Goal: Information Seeking & Learning: Learn about a topic

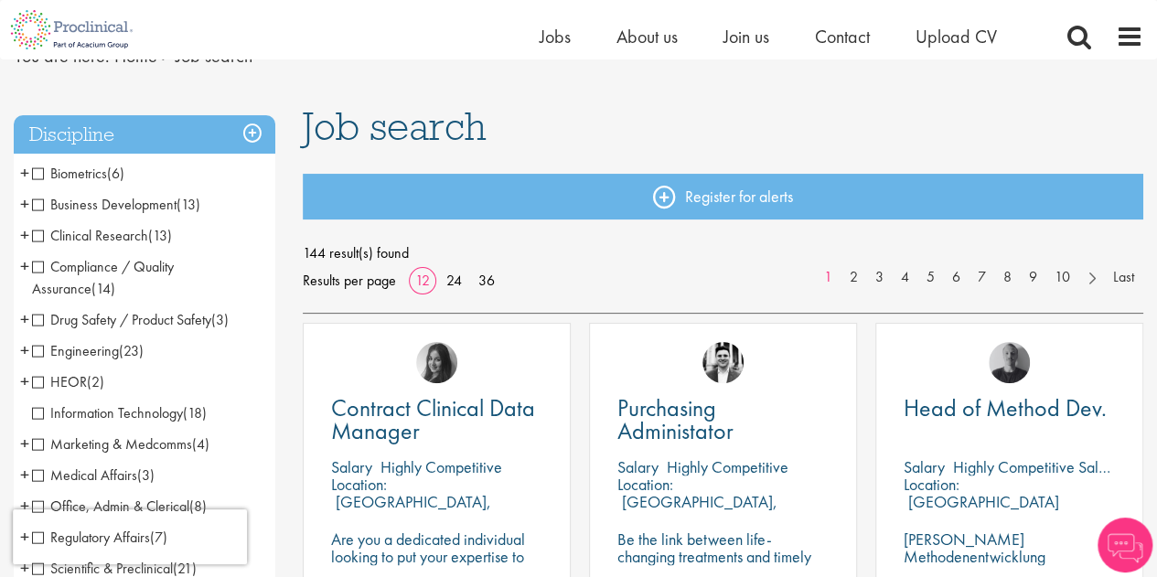
scroll to position [130, 0]
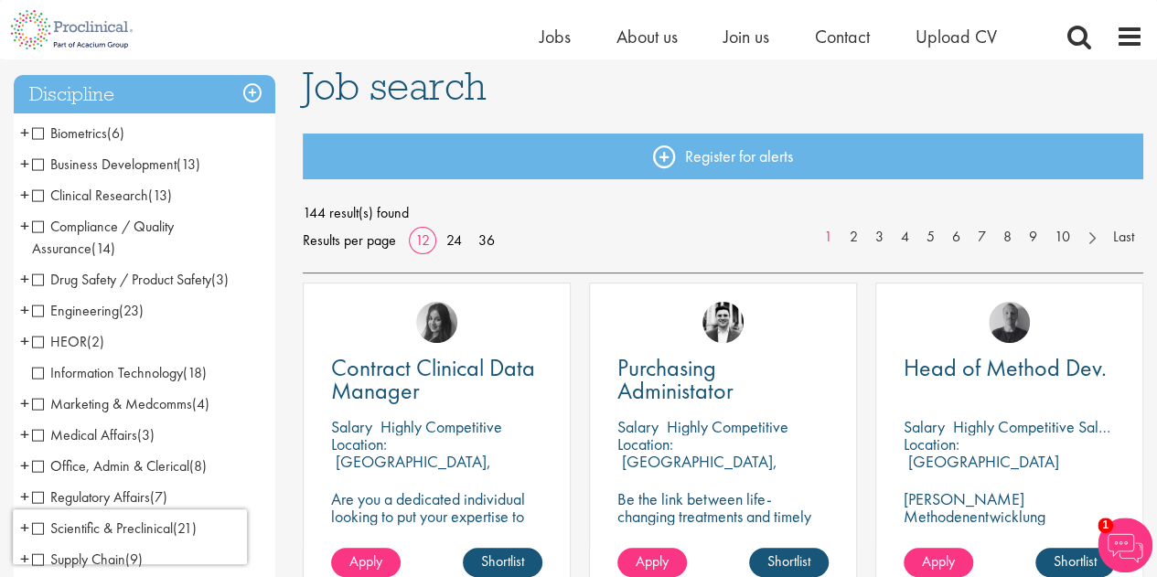
click at [31, 225] on li "Compliance / Quality Assurance (14) - + Senior/Director & VP (2) Good Manufactu…" at bounding box center [145, 237] width 262 height 53
click at [42, 223] on span "Compliance / Quality Assurance" at bounding box center [103, 237] width 142 height 41
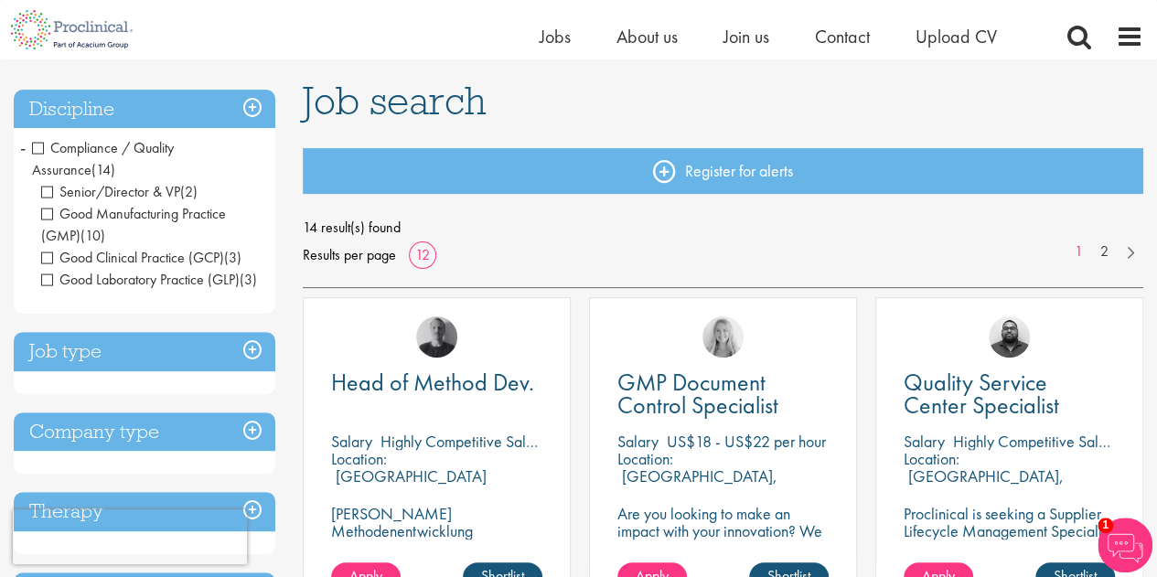
scroll to position [112, 0]
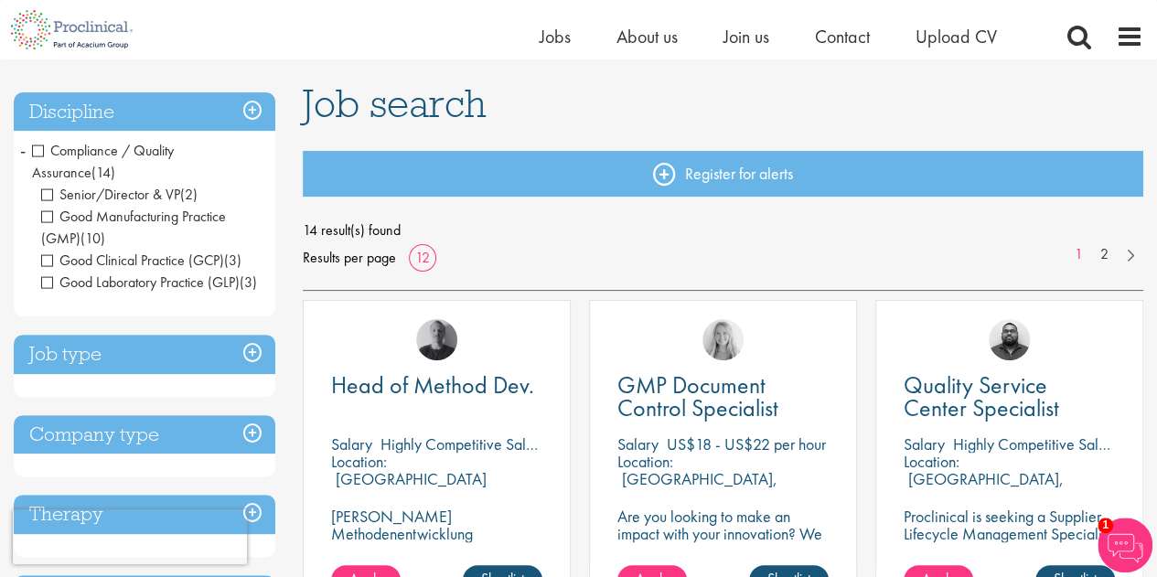
click at [40, 145] on span "Compliance / Quality Assurance" at bounding box center [103, 161] width 142 height 41
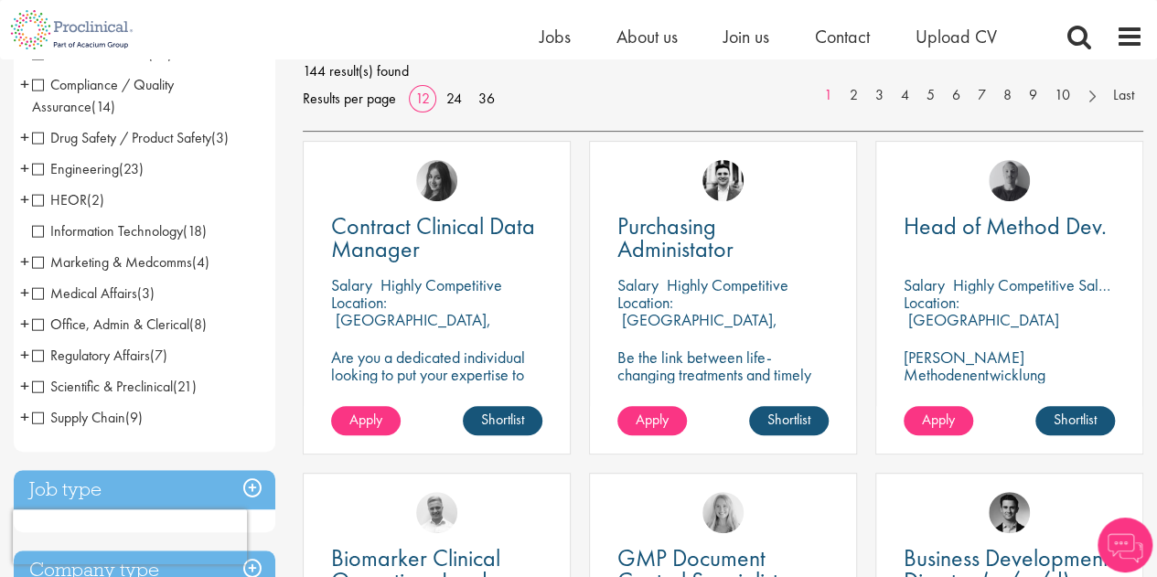
scroll to position [273, 0]
click at [35, 163] on span "Engineering" at bounding box center [75, 167] width 87 height 19
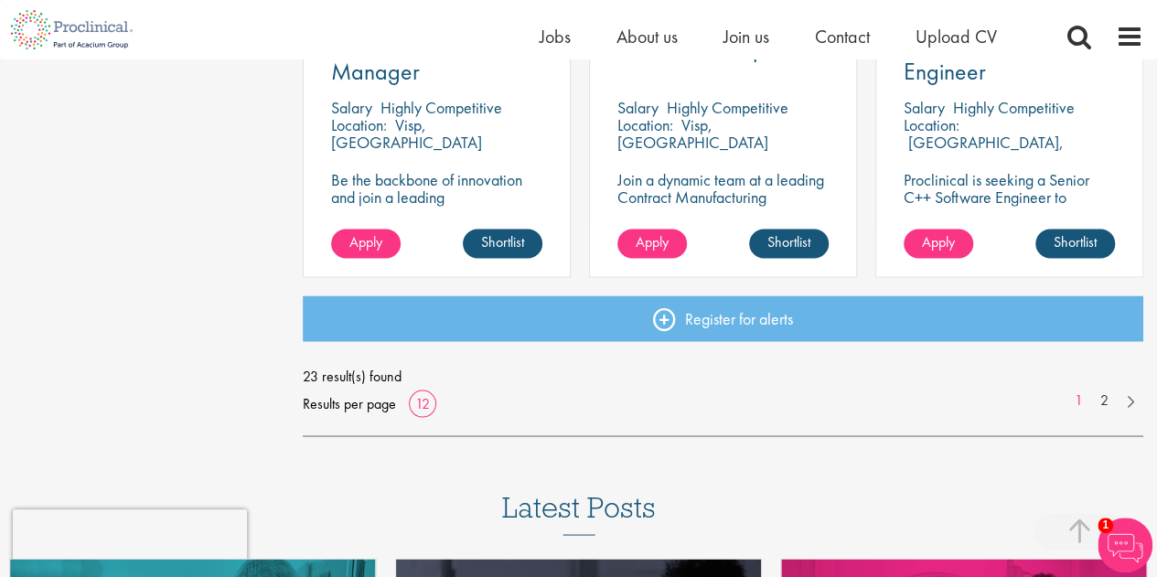
scroll to position [1446, 0]
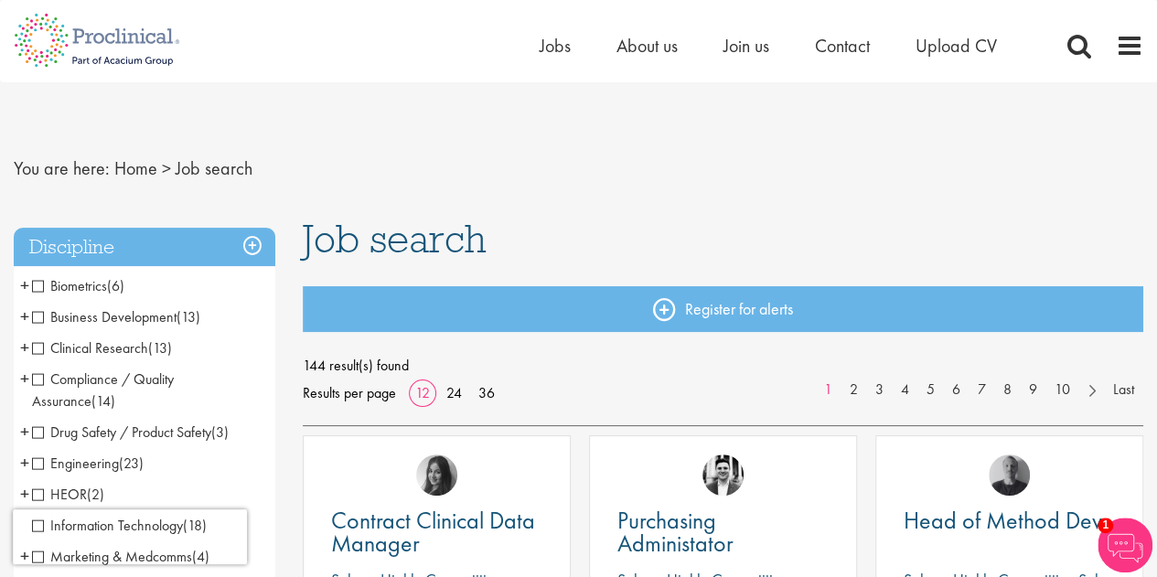
scroll to position [38, 0]
